Goal: Navigation & Orientation: Find specific page/section

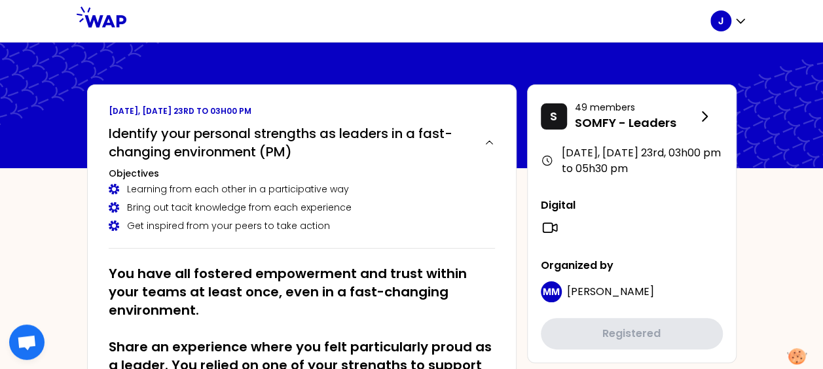
click at [286, 189] on div "Learning from each other in a participative way" at bounding box center [302, 189] width 386 height 13
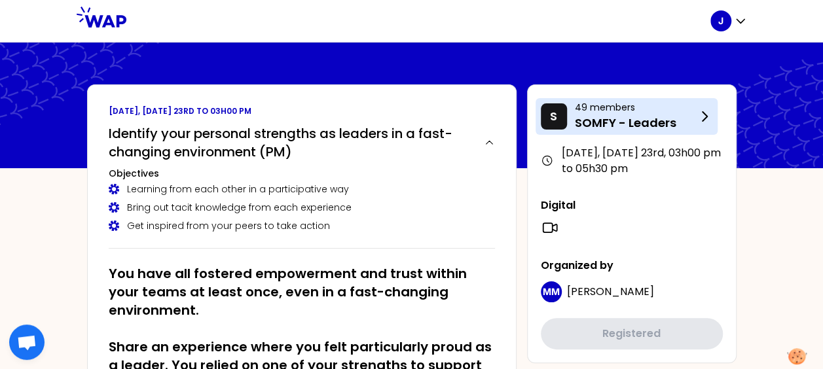
click at [610, 112] on p "49 members" at bounding box center [636, 107] width 122 height 13
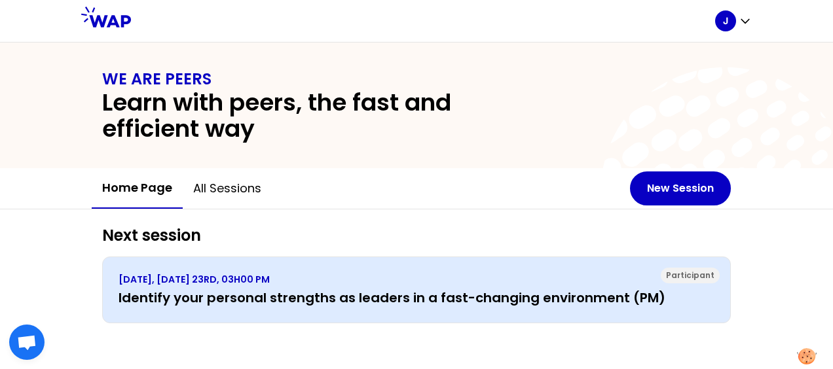
click at [516, 312] on div "Participant [DATE], [DATE] 23RD, 03H00 PM Identify your personal strengths as l…" at bounding box center [416, 290] width 629 height 67
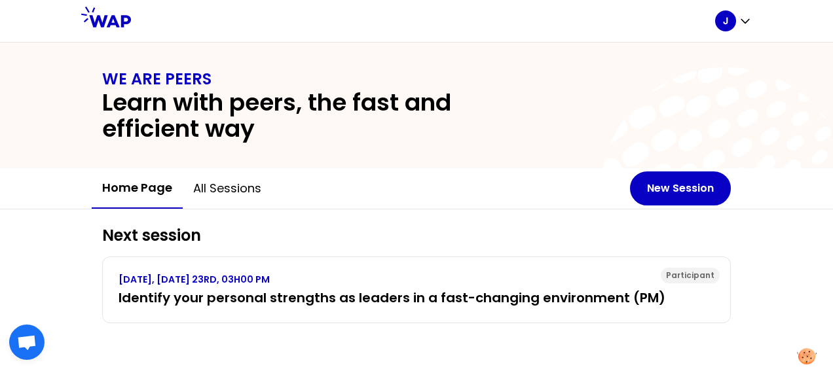
click at [543, 139] on div "WE ARE PEERS Learn with peers, the fast and efficient way" at bounding box center [416, 105] width 670 height 73
